Goal: Information Seeking & Learning: Learn about a topic

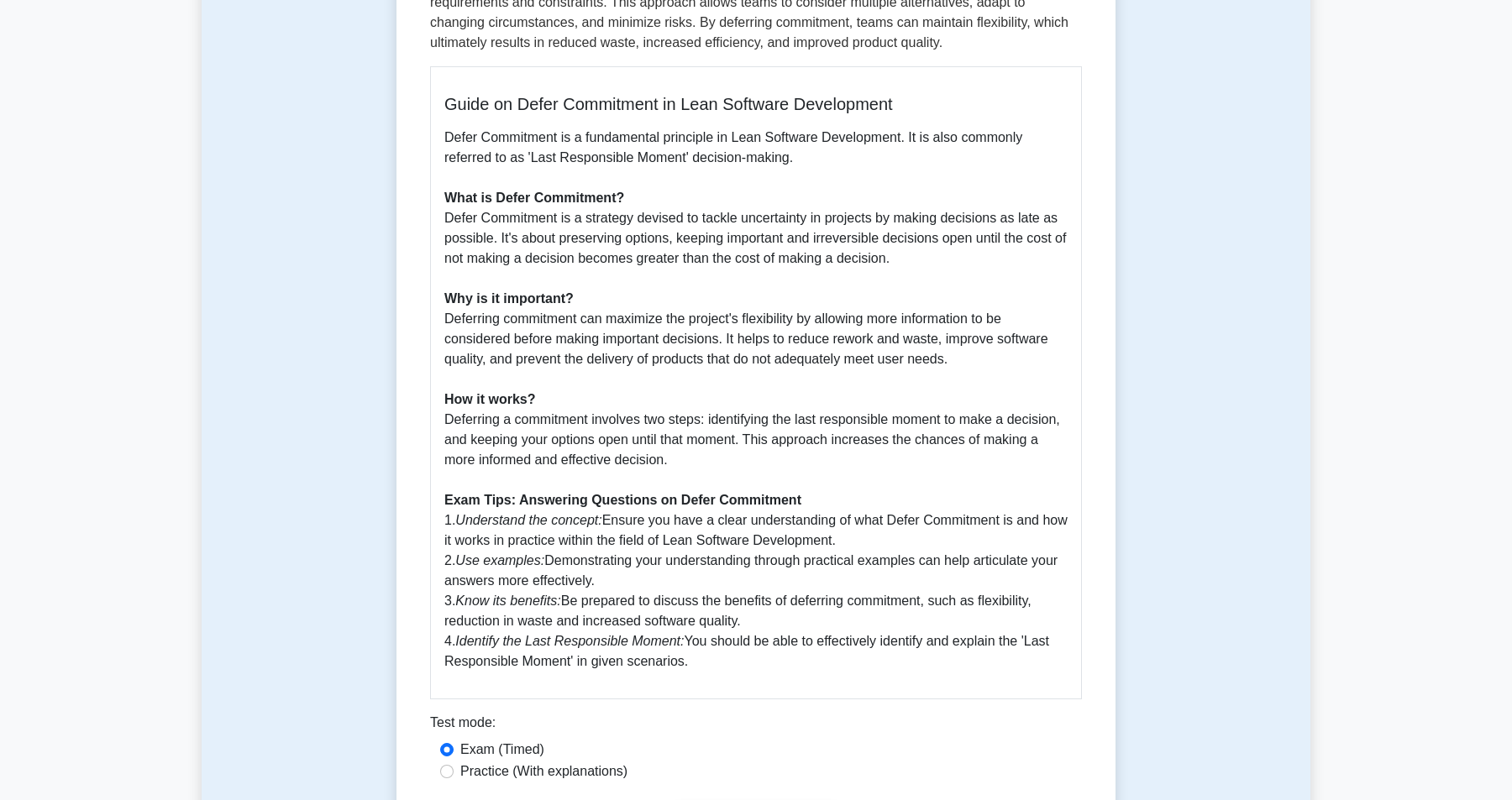
scroll to position [342, 0]
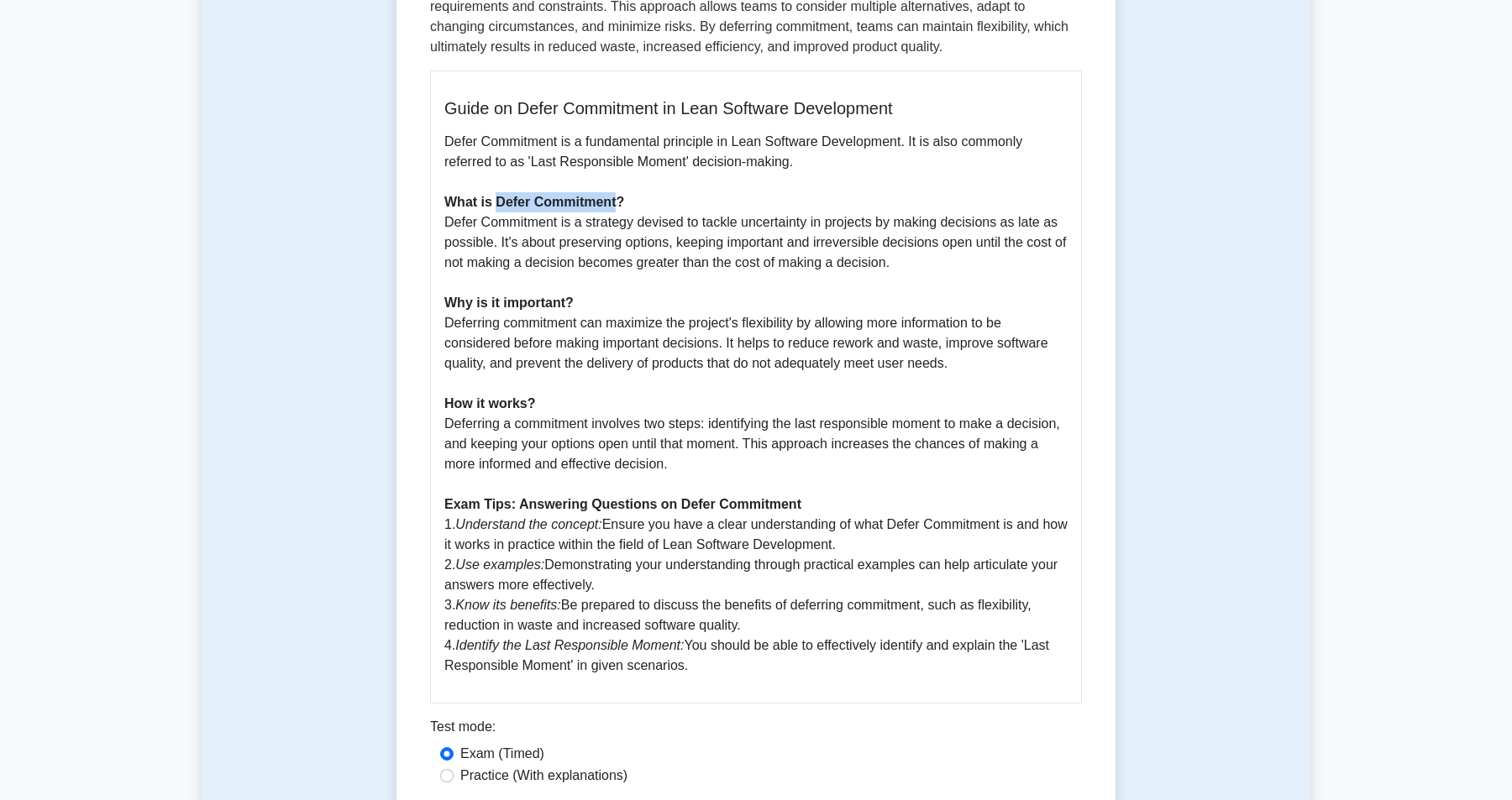
drag, startPoint x: 618, startPoint y: 199, endPoint x: 501, endPoint y: 196, distance: 117.0
click at [501, 196] on b "What is Defer Commitment?" at bounding box center [533, 202] width 179 height 14
copy b "Defer Commitment"
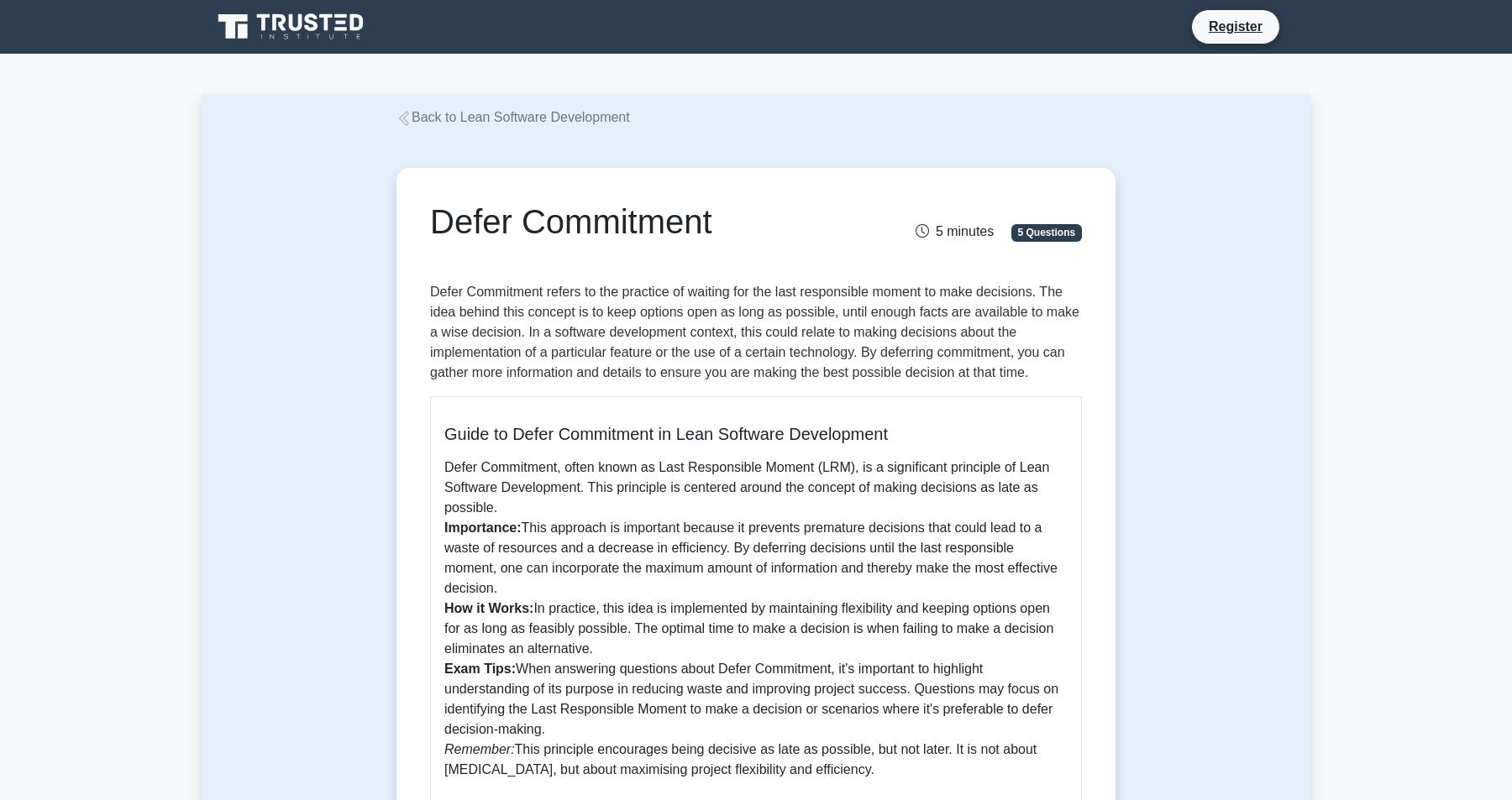
click at [504, 126] on div "Back to Lean Software Development" at bounding box center [756, 118] width 739 height 20
click at [507, 116] on link "Back to Lean Software Development" at bounding box center [513, 116] width 233 height 14
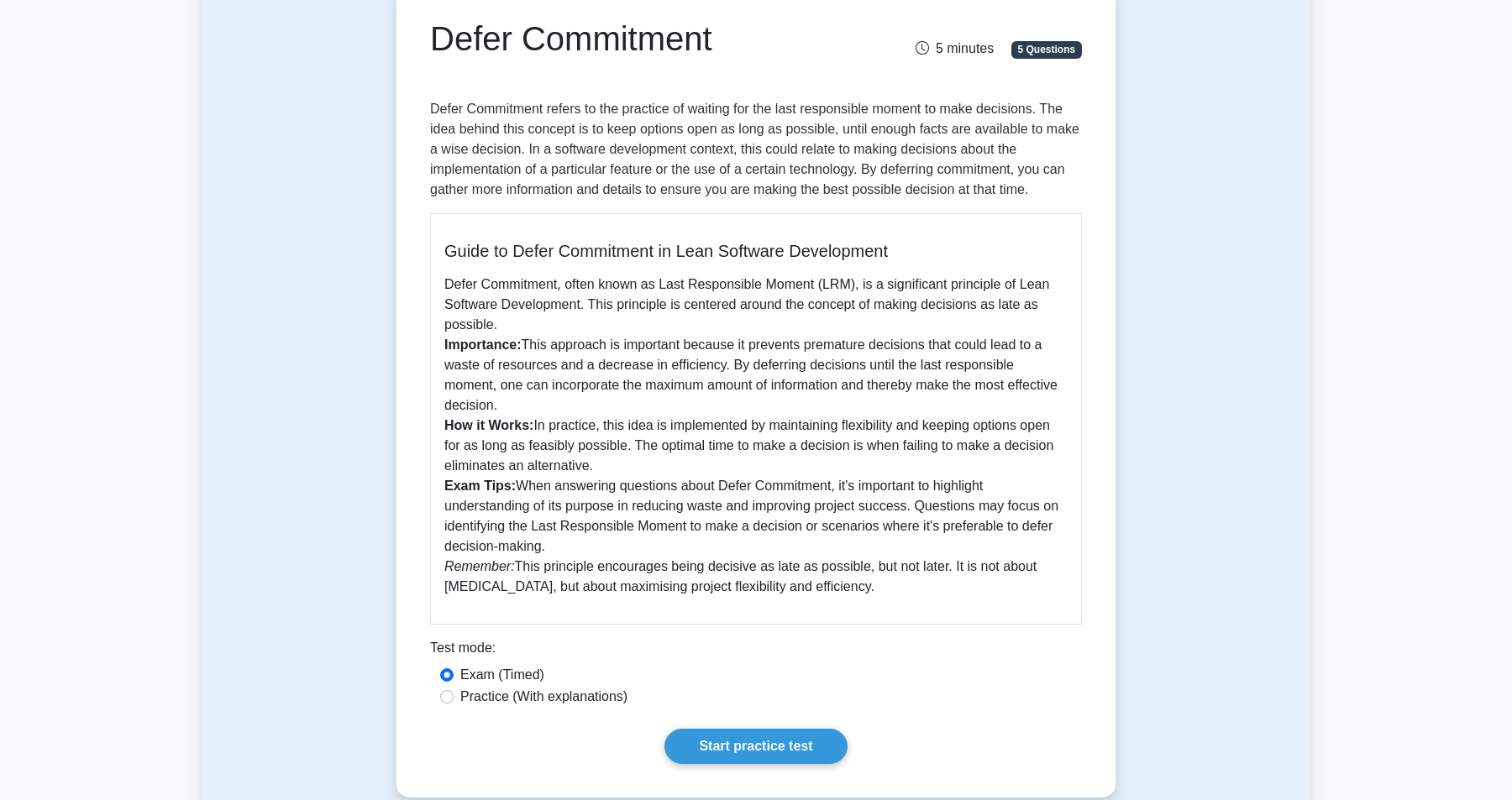
scroll to position [48, 0]
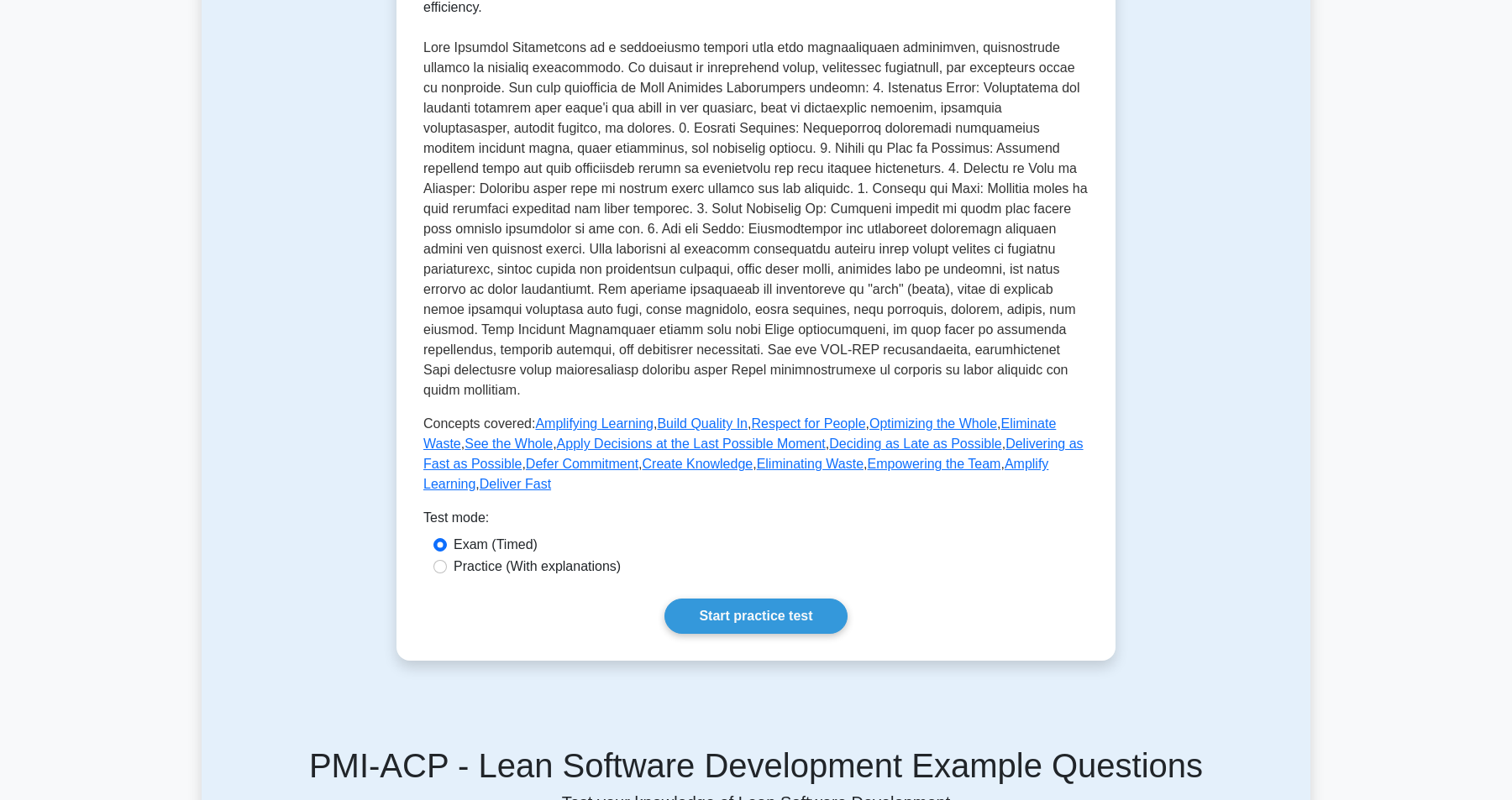
scroll to position [423, 0]
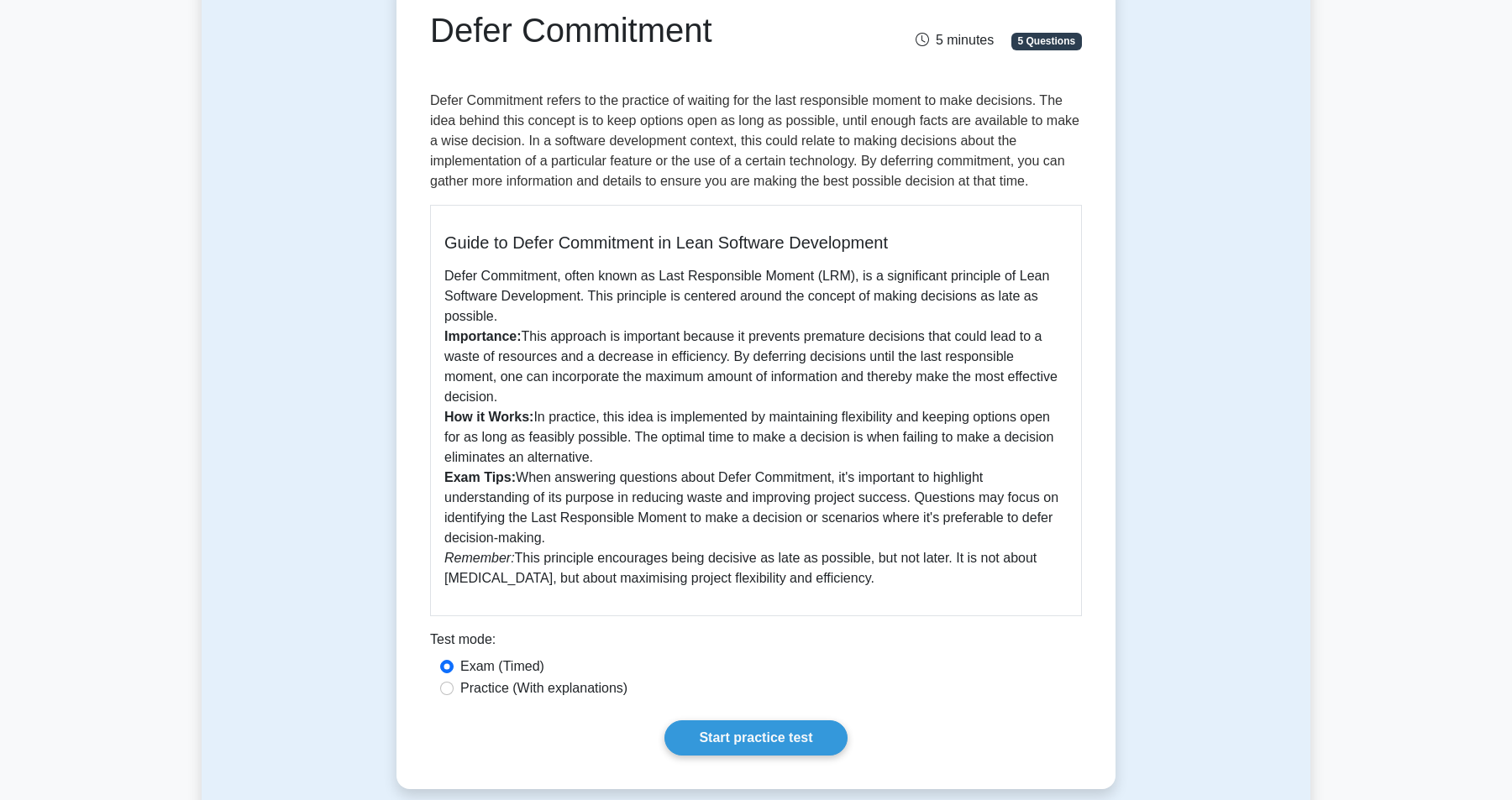
scroll to position [175, 0]
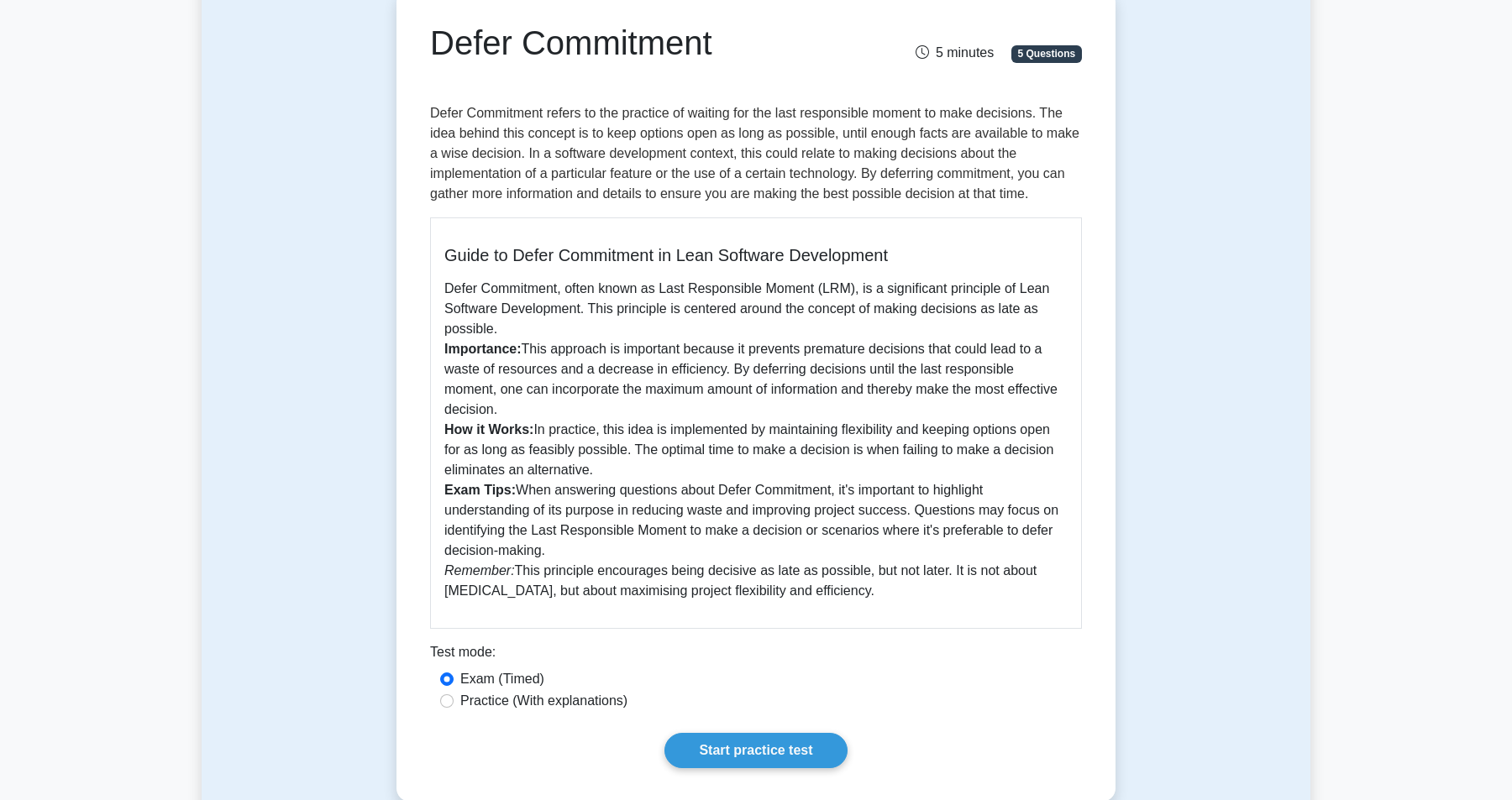
click at [572, 610] on div "Defer Commitment 5 minutes 5 Questions Guide to Defer Commitment in Lean Softwa…" at bounding box center [756, 395] width 705 height 799
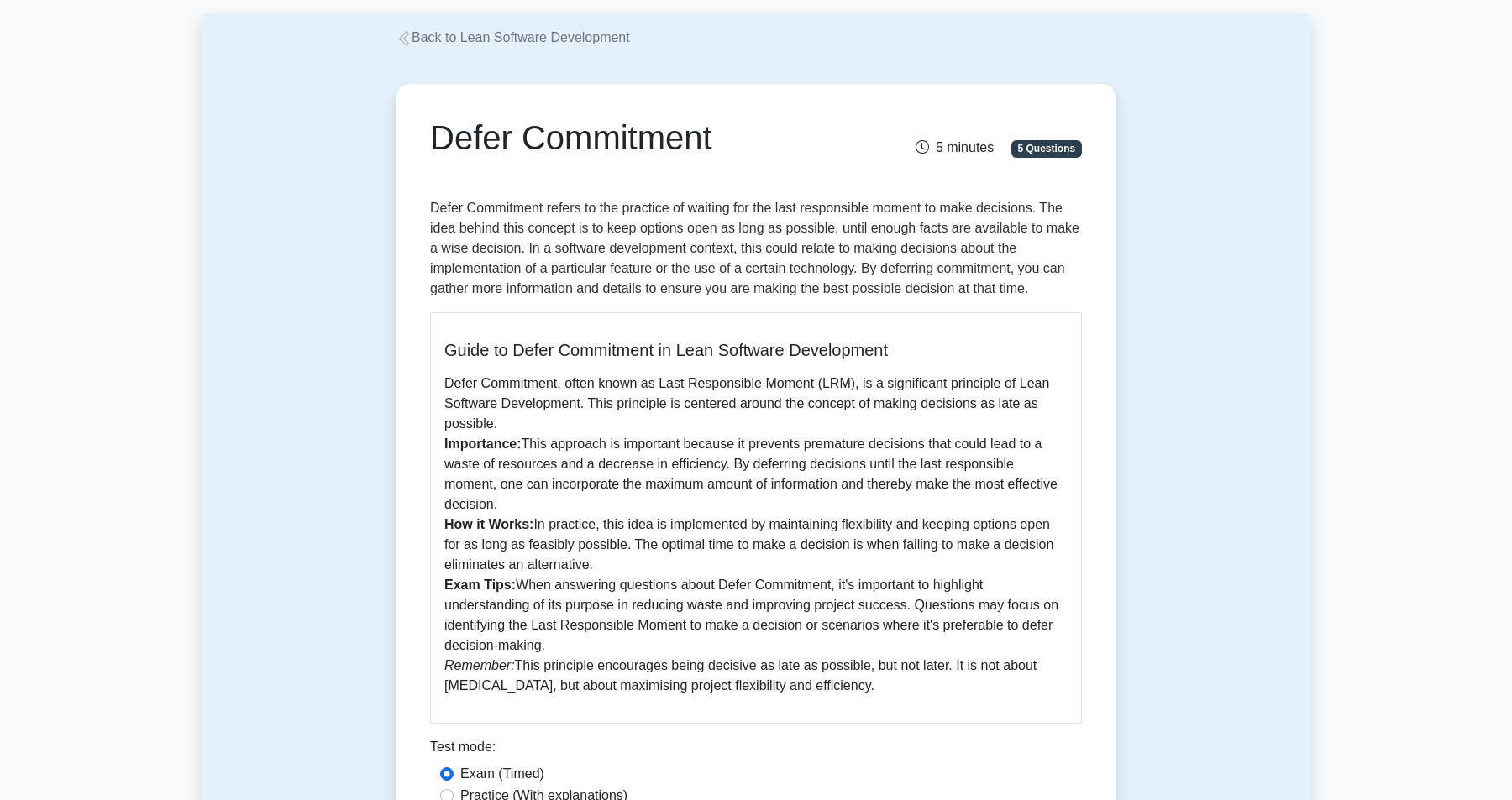
scroll to position [72, 0]
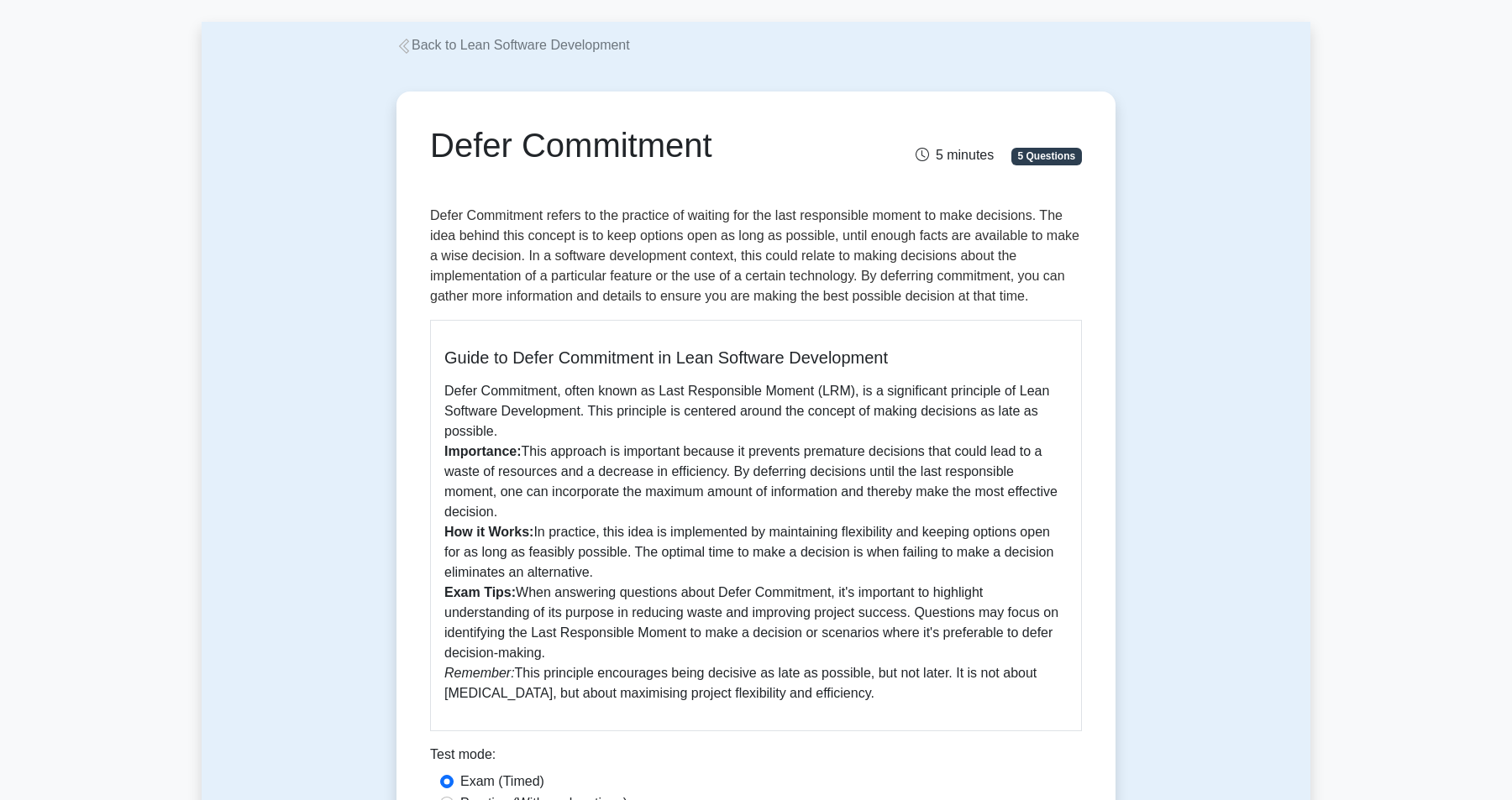
drag, startPoint x: 730, startPoint y: 138, endPoint x: 414, endPoint y: 134, distance: 316.0
click at [414, 134] on div "Defer Commitment 5 minutes 5 Questions Guide to Defer Commitment in Lean Softwa…" at bounding box center [756, 498] width 705 height 799
copy h1 "Defer Commitment"
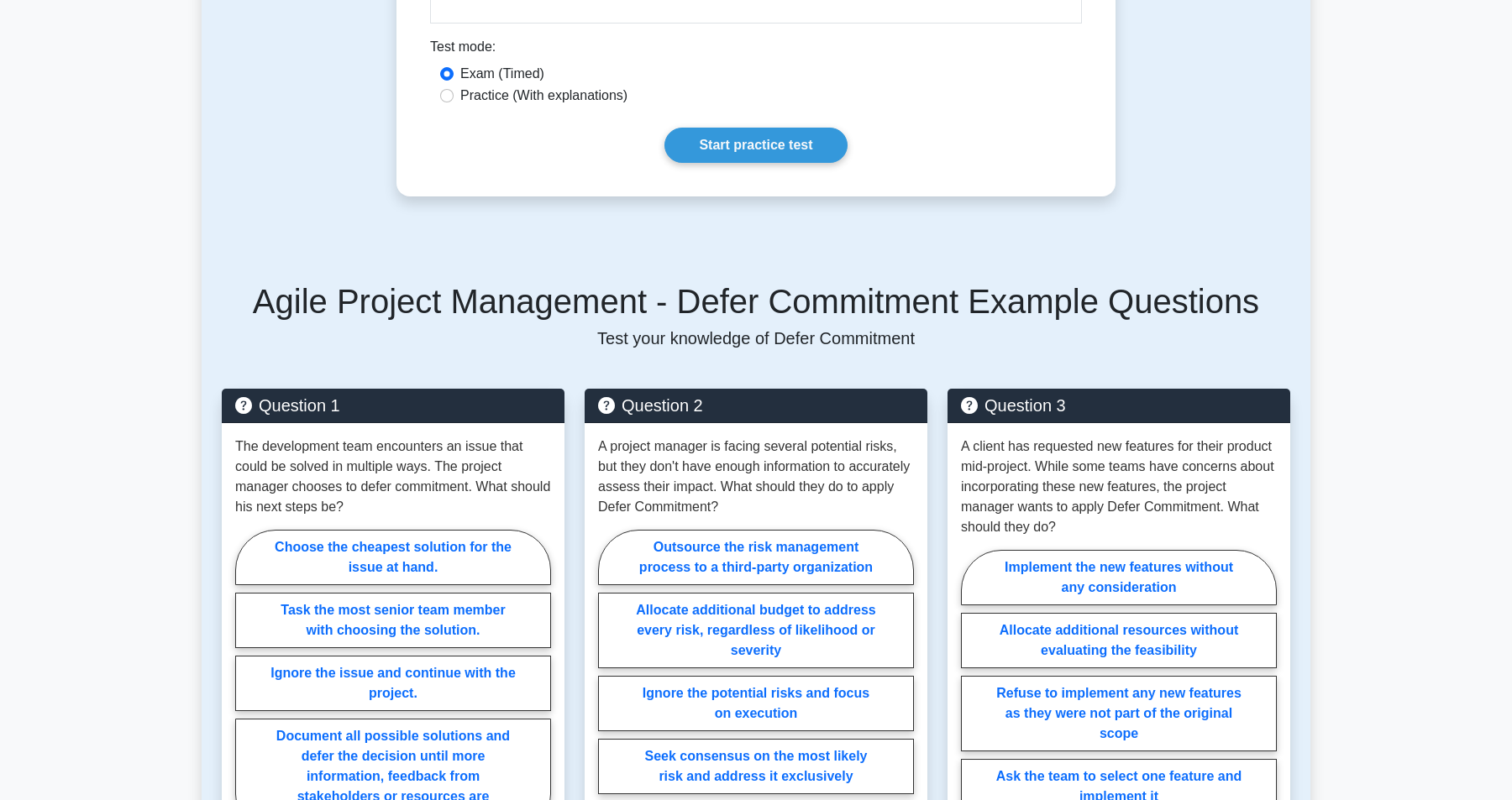
scroll to position [1040, 0]
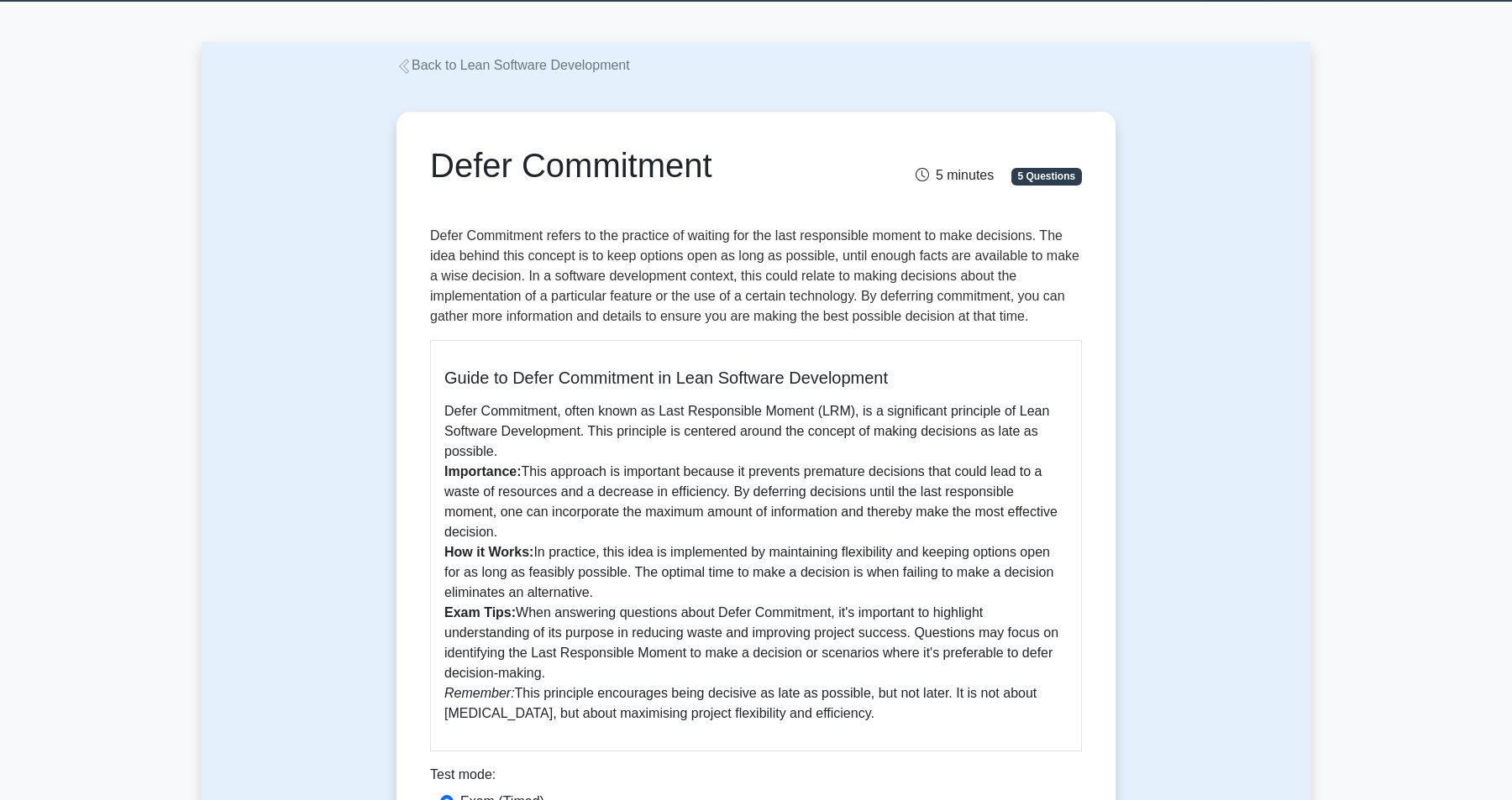
scroll to position [62, 0]
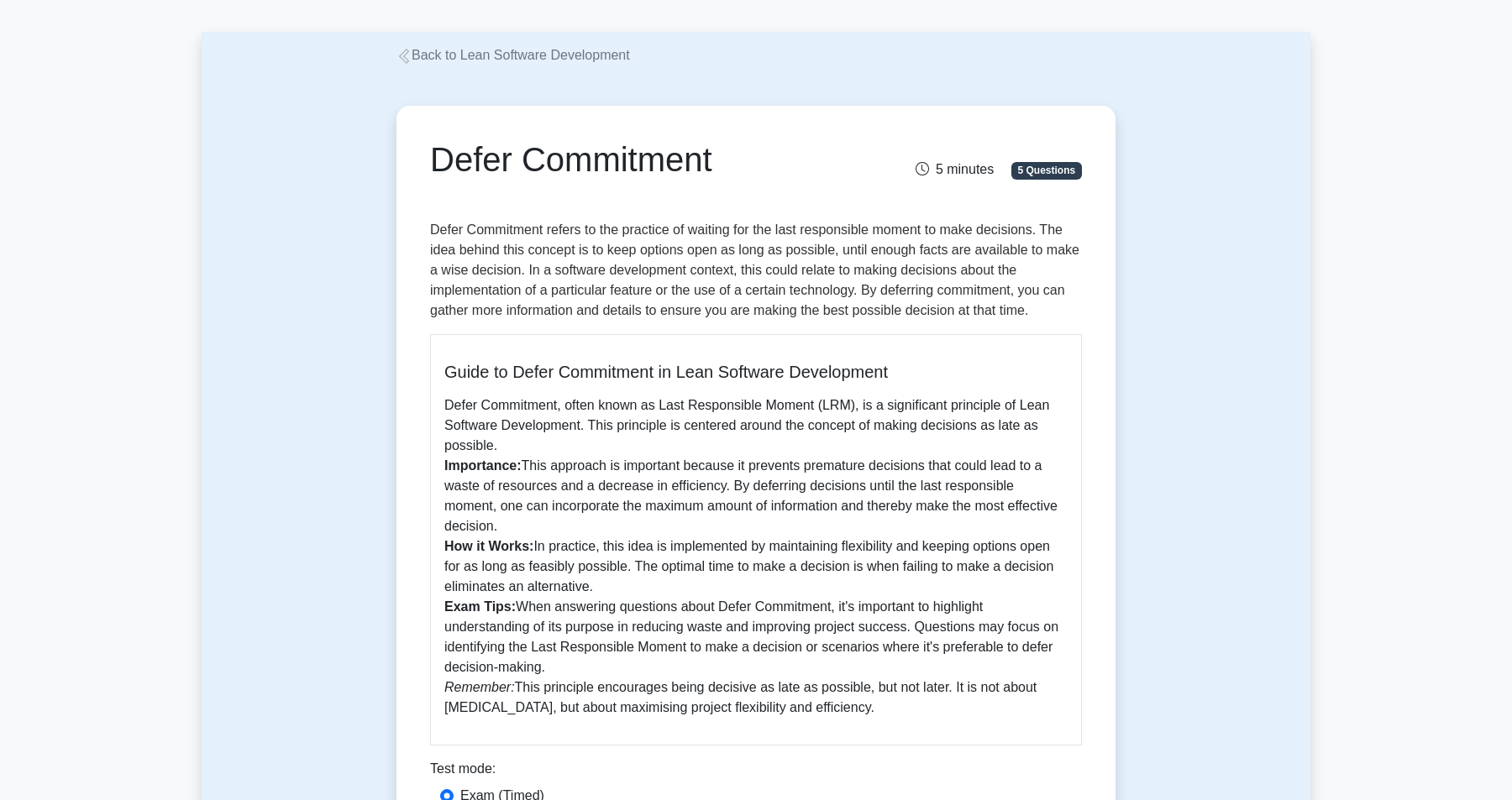
click at [581, 49] on link "Back to Lean Software Development" at bounding box center [513, 55] width 233 height 14
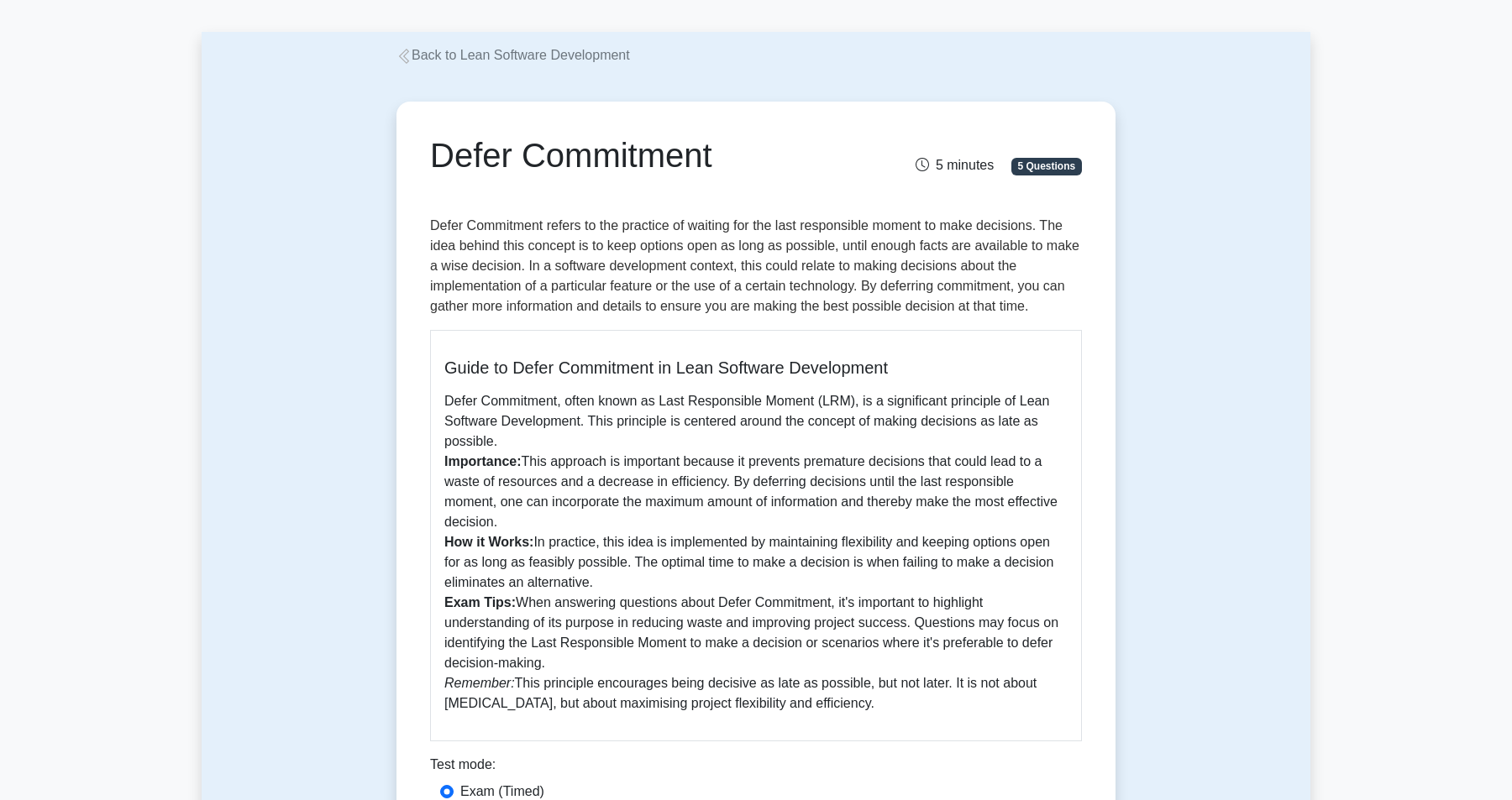
drag, startPoint x: 674, startPoint y: 148, endPoint x: 423, endPoint y: 148, distance: 251.0
click at [424, 148] on div "Defer Commitment" at bounding box center [644, 159] width 448 height 47
copy h1 "Defer Commitment"
click at [758, 149] on h1 "Defer Commitment" at bounding box center [644, 155] width 427 height 40
drag, startPoint x: 728, startPoint y: 149, endPoint x: 414, endPoint y: 147, distance: 314.0
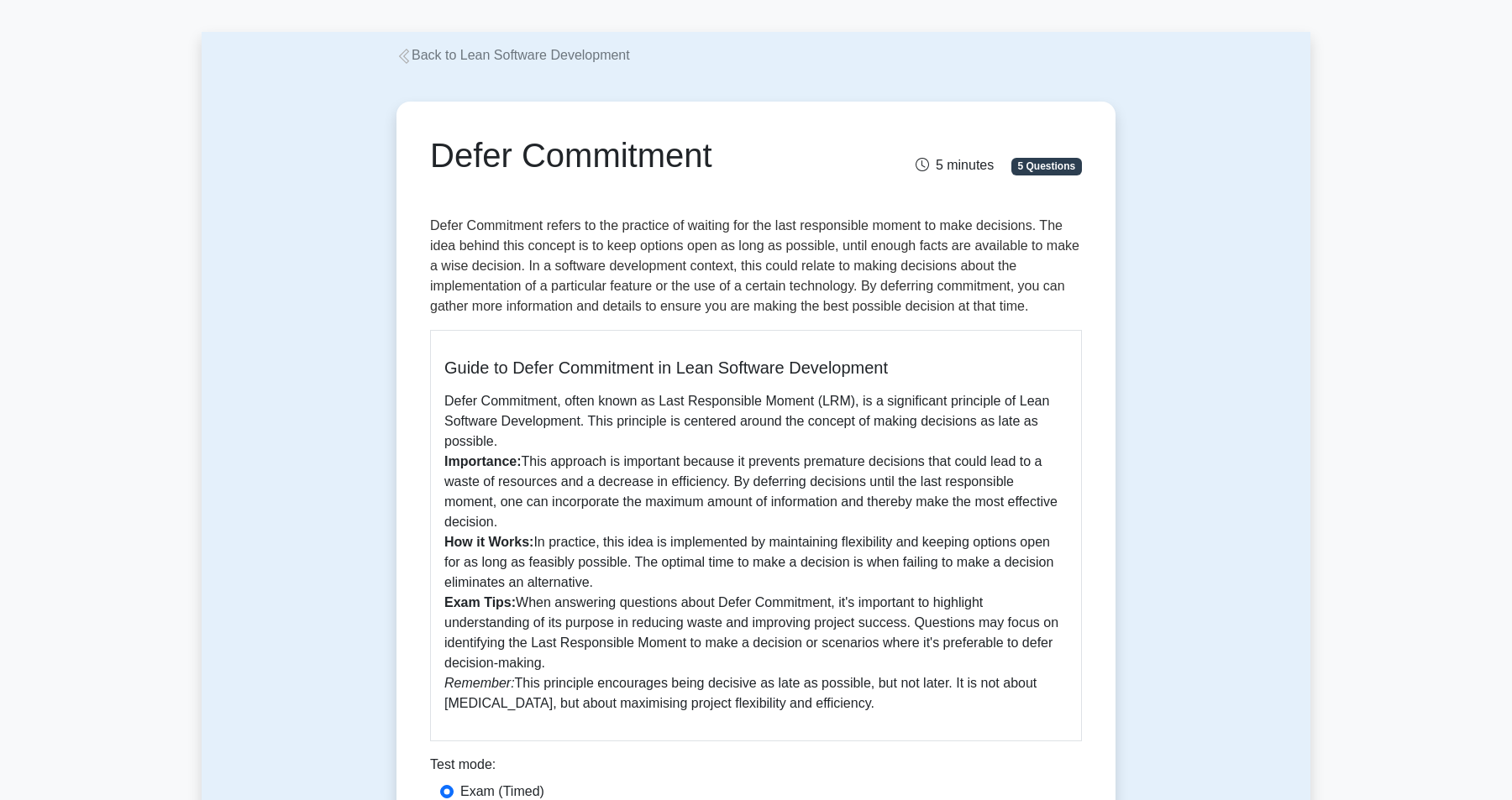
click at [414, 147] on div "Defer Commitment 5 minutes 5 Questions Guide to Defer Commitment in Lean Softwa…" at bounding box center [756, 508] width 705 height 799
copy h1 "Defer Commitment"
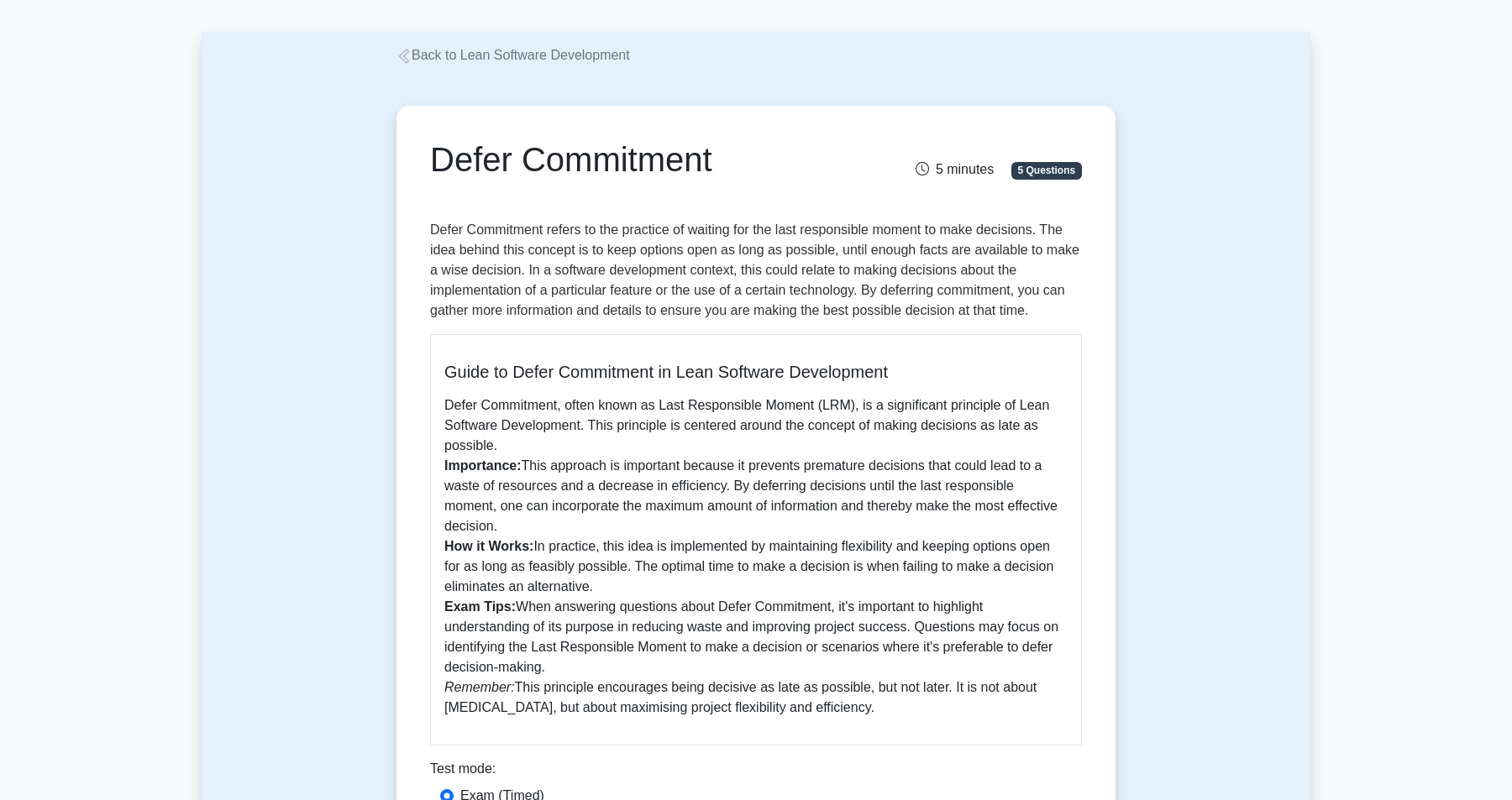
click at [1271, 300] on div "Defer Commitment 5 minutes 5 Questions Guide to Defer Commitment in Lean Softwa…" at bounding box center [756, 512] width 1109 height 894
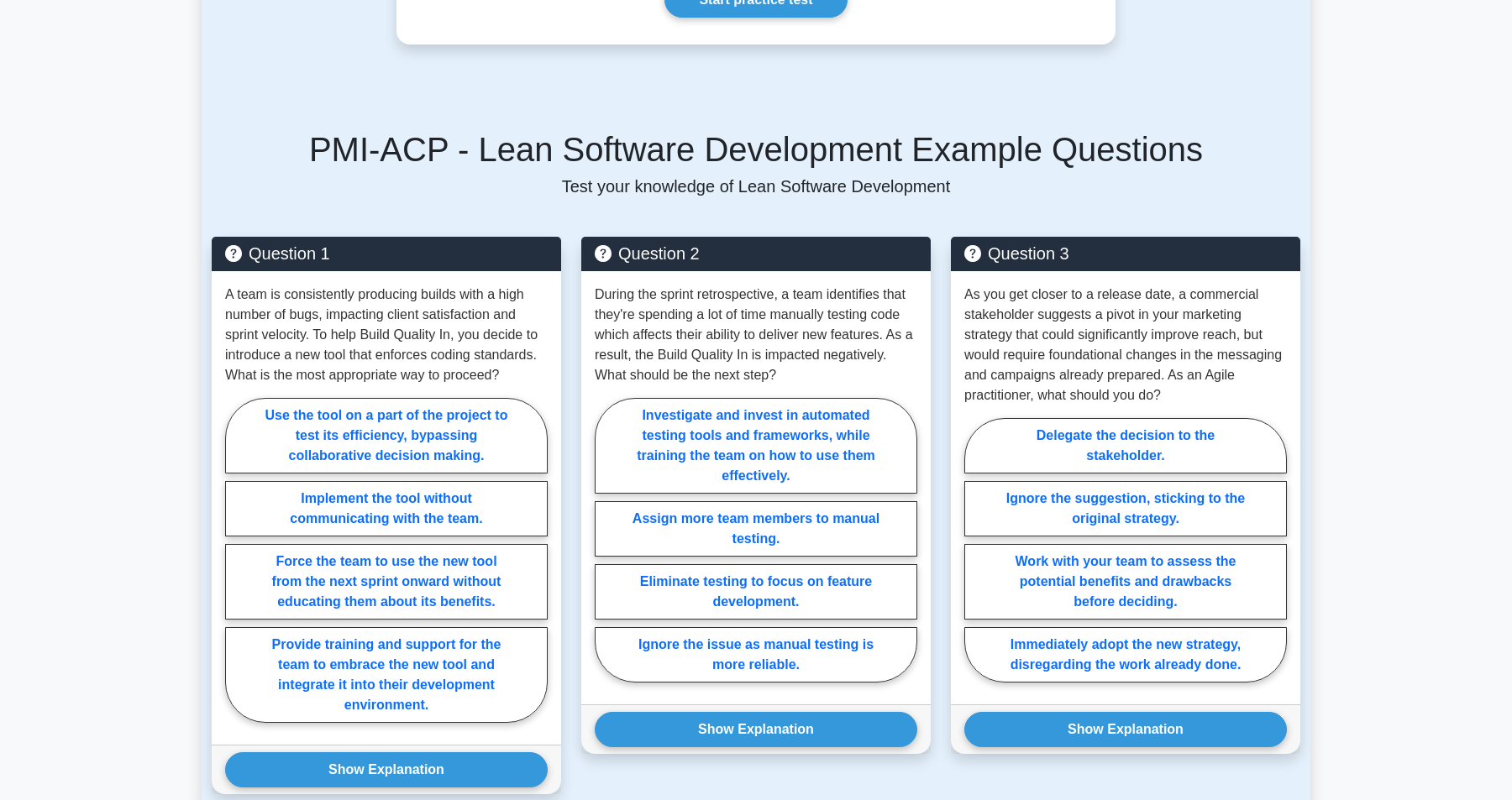
scroll to position [1056, 0]
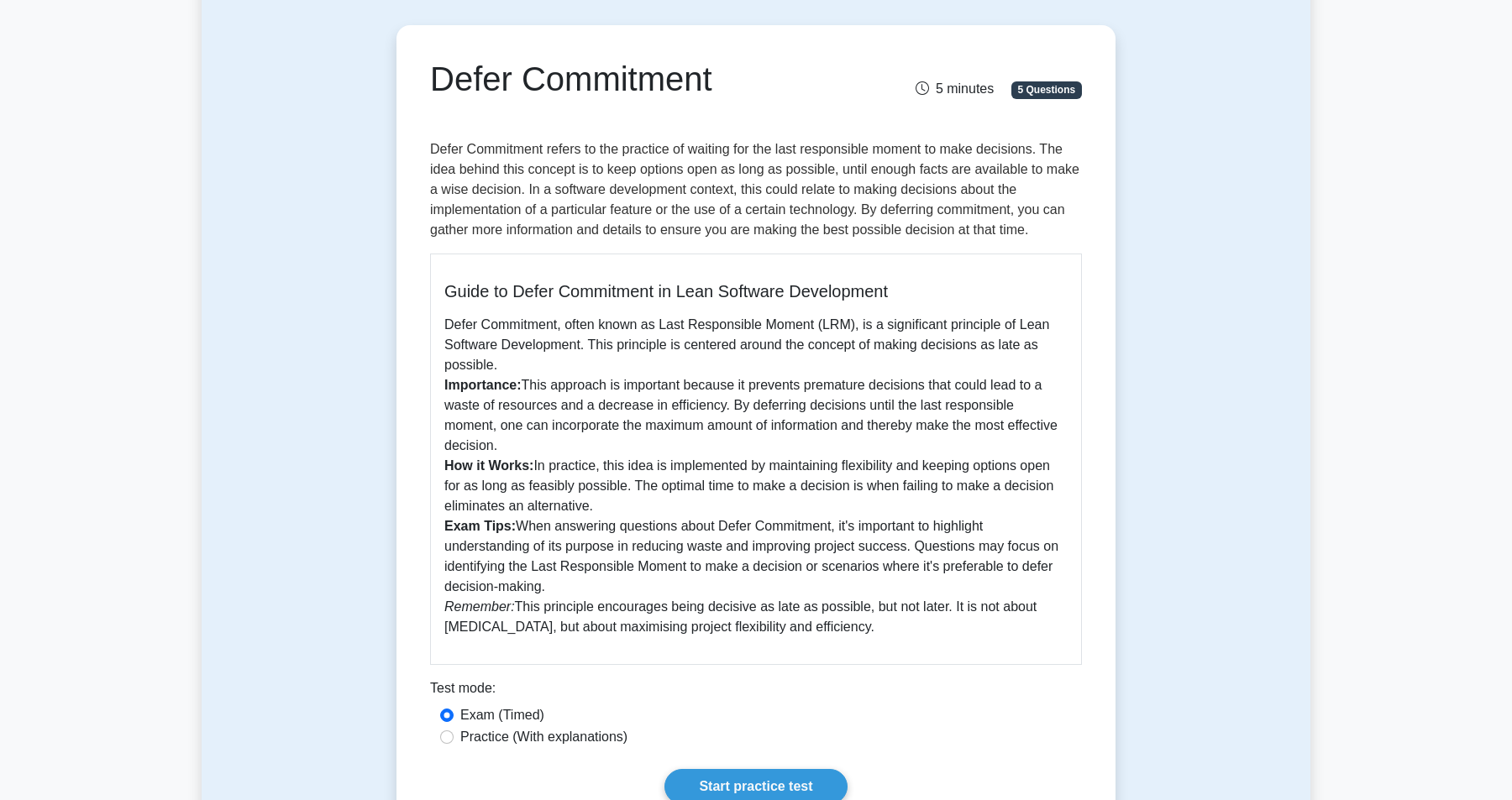
scroll to position [144, 0]
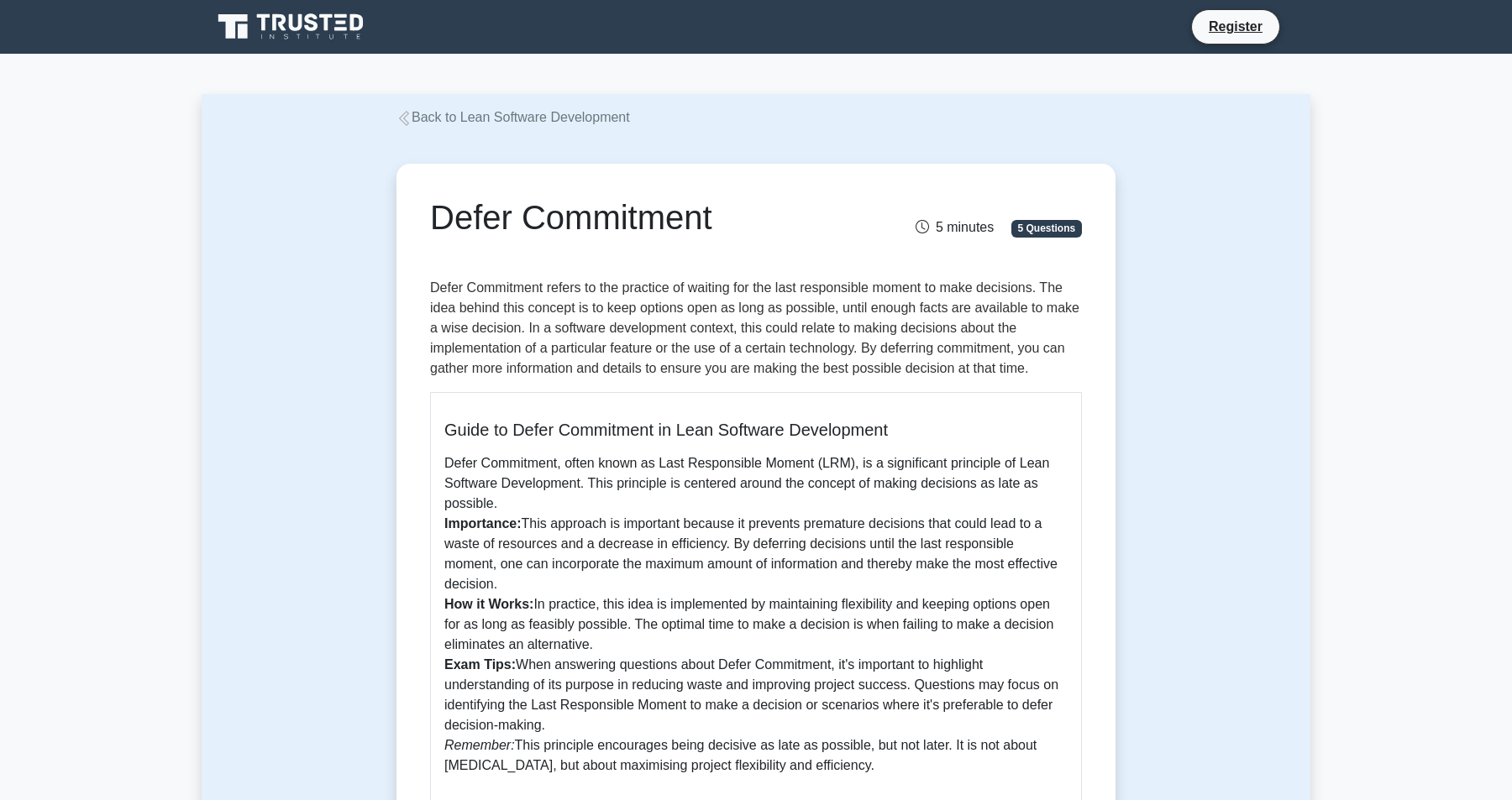
scroll to position [8, 0]
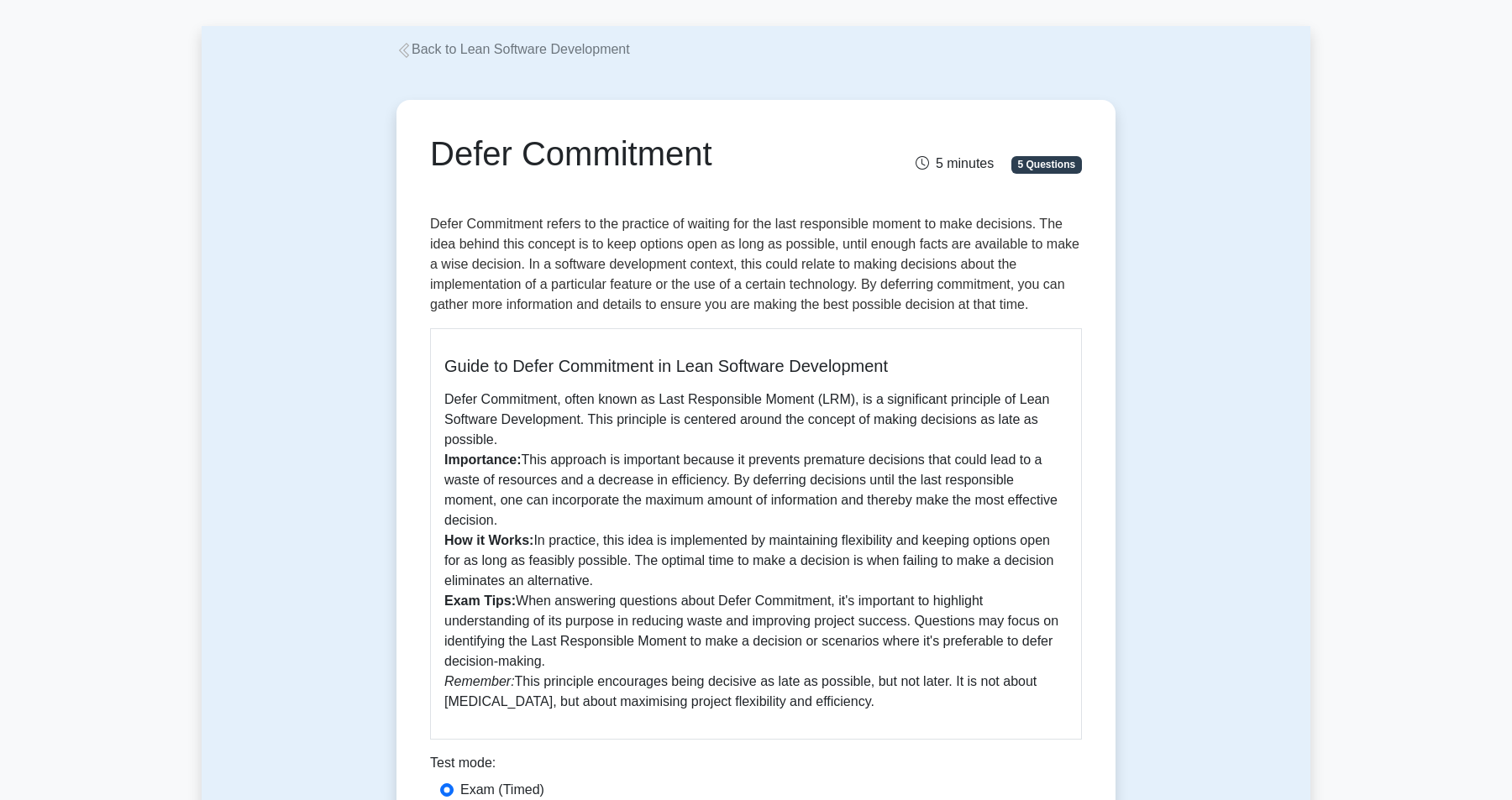
scroll to position [72, 0]
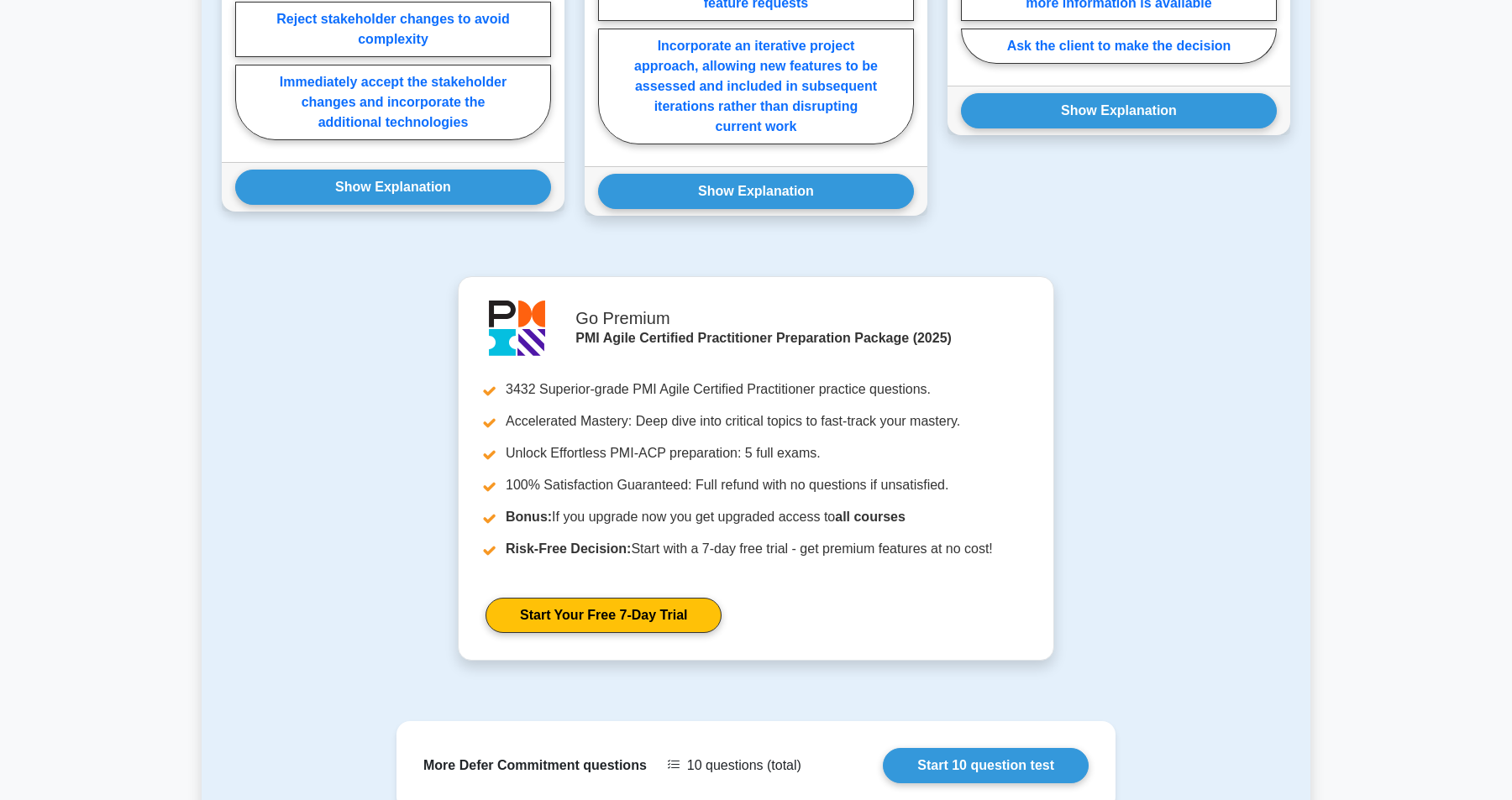
scroll to position [1807, 0]
